Goal: Find specific page/section: Find specific page/section

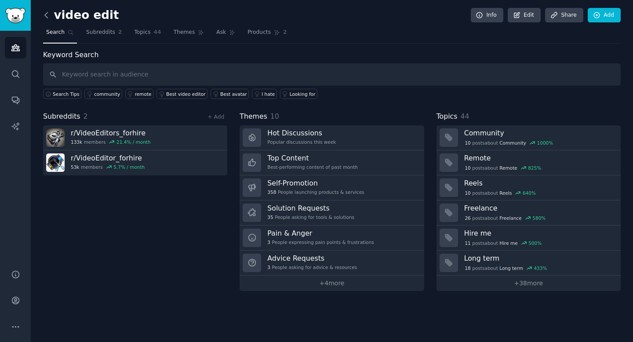
click at [45, 15] on icon at bounding box center [46, 14] width 3 height 5
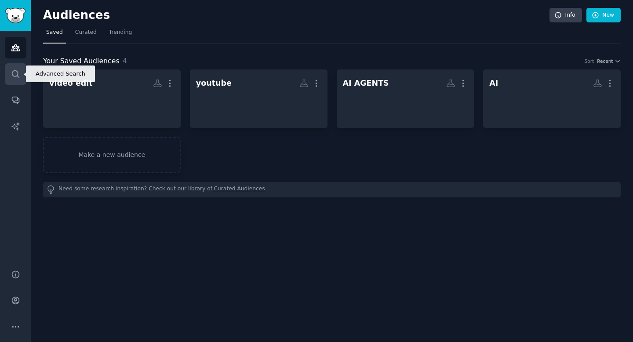
click at [14, 74] on icon "Sidebar" at bounding box center [15, 73] width 9 height 9
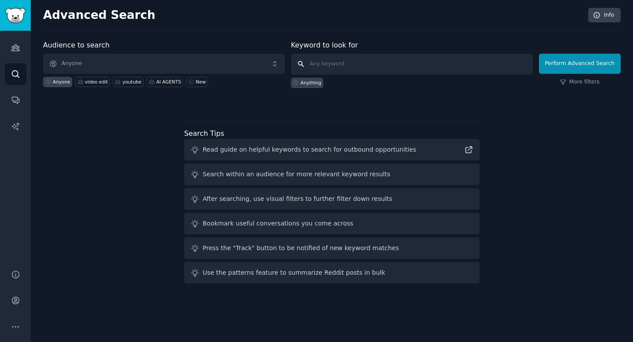
click at [351, 67] on input "text" at bounding box center [412, 64] width 242 height 21
type input "U"
type input "u"
type input "audiopen"
click at [569, 61] on button "Perform Advanced Search" at bounding box center [580, 64] width 82 height 20
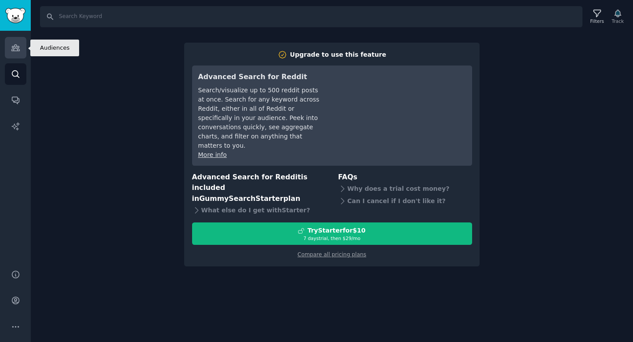
click at [22, 55] on link "Audiences" at bounding box center [16, 48] width 22 height 22
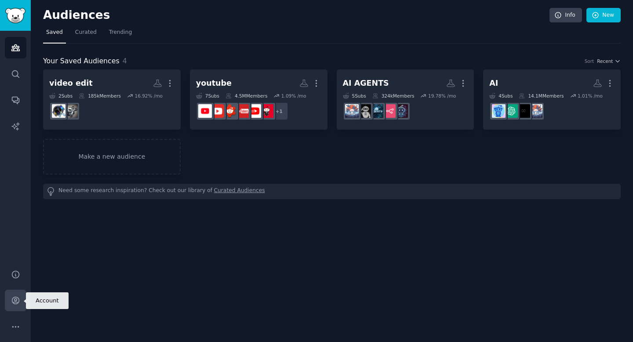
click at [18, 307] on link "Account" at bounding box center [16, 301] width 22 height 22
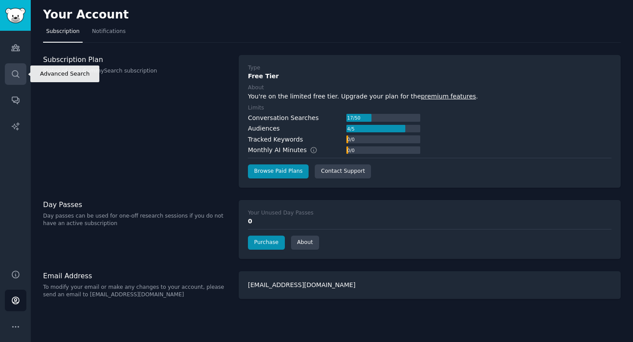
click at [17, 76] on icon "Sidebar" at bounding box center [15, 73] width 9 height 9
